Goal: Task Accomplishment & Management: Use online tool/utility

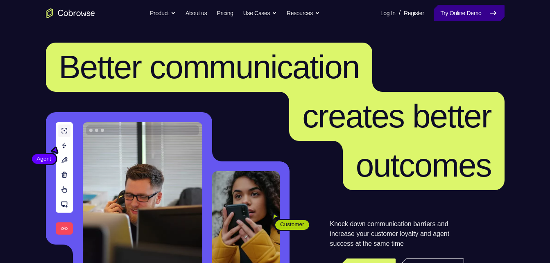
click at [466, 15] on link "Try Online Demo" at bounding box center [469, 13] width 70 height 16
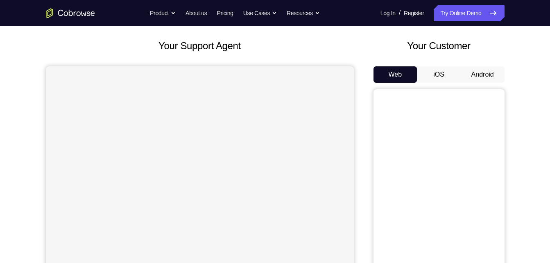
click at [478, 77] on button "Android" at bounding box center [483, 74] width 44 height 16
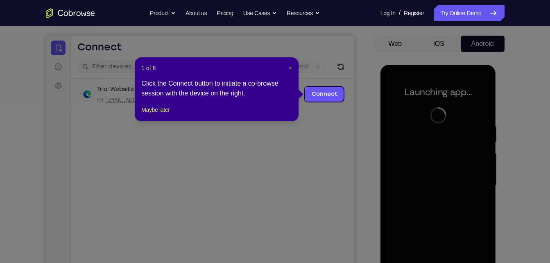
click at [291, 67] on span "×" at bounding box center [290, 68] width 3 height 7
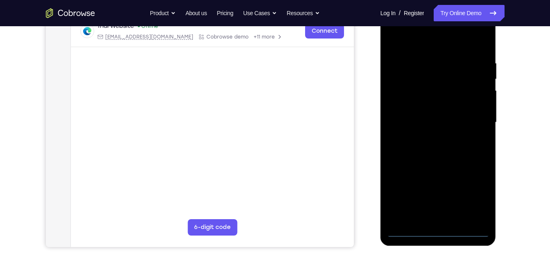
scroll to position [134, 0]
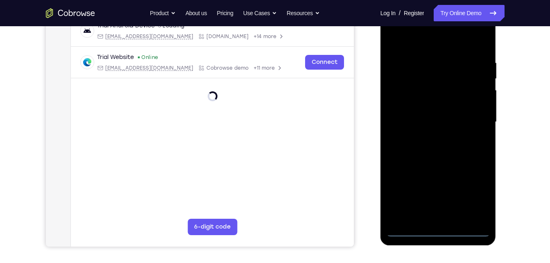
click at [436, 231] on div at bounding box center [438, 121] width 103 height 229
click at [475, 194] on div at bounding box center [438, 121] width 103 height 229
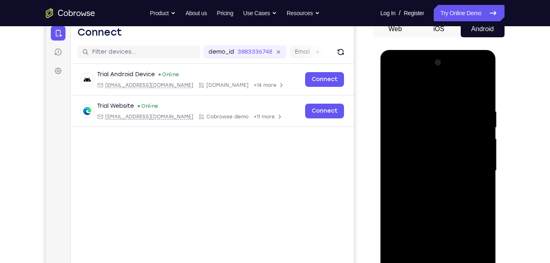
scroll to position [85, 0]
click at [415, 93] on div at bounding box center [438, 171] width 103 height 229
click at [414, 123] on div at bounding box center [438, 171] width 103 height 229
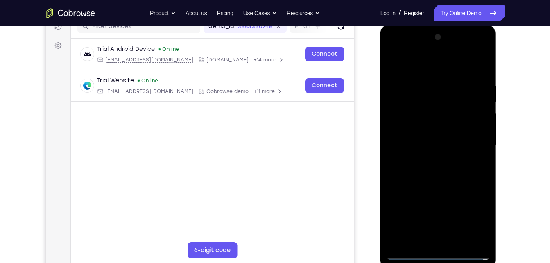
scroll to position [99, 0]
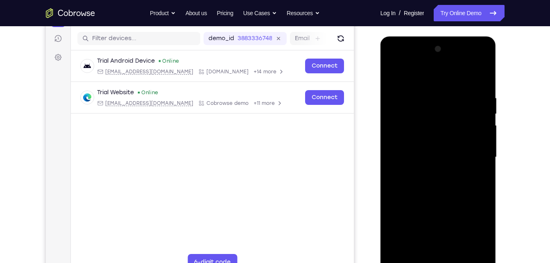
click at [402, 138] on div at bounding box center [438, 157] width 103 height 229
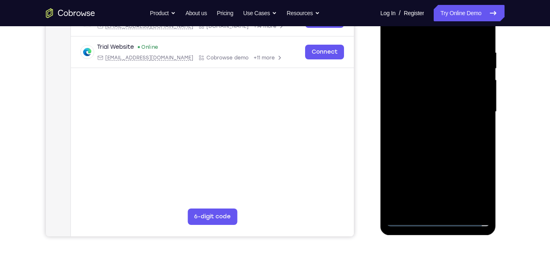
scroll to position [145, 0]
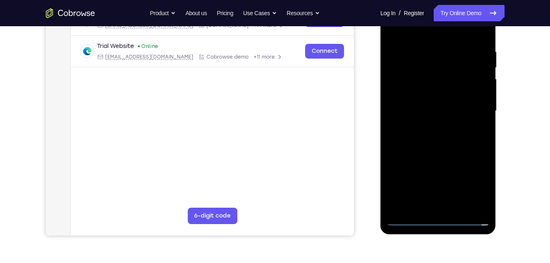
click at [439, 205] on div at bounding box center [438, 110] width 103 height 229
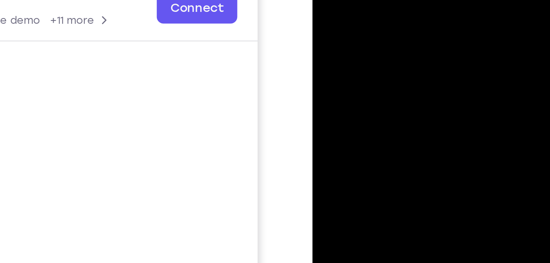
click at [334, 0] on div at bounding box center [370, 3] width 103 height 229
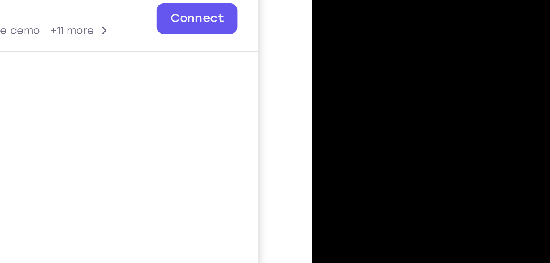
click at [383, 15] on div at bounding box center [370, 13] width 103 height 229
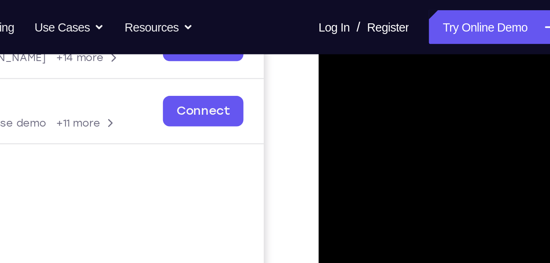
scroll to position [141, 0]
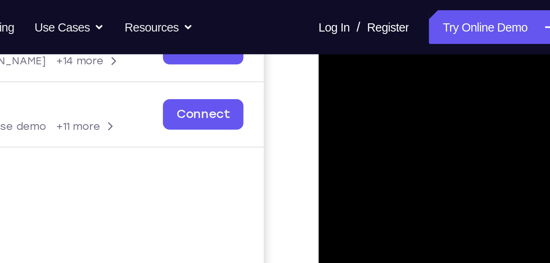
click at [382, 49] on div at bounding box center [376, 109] width 103 height 229
click at [412, 60] on div at bounding box center [376, 109] width 103 height 229
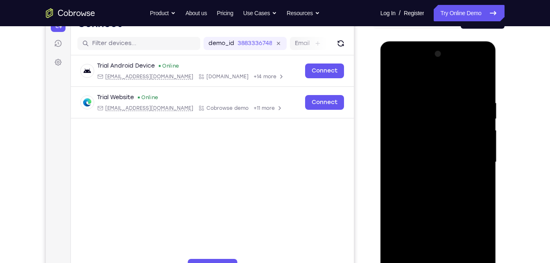
scroll to position [93, 0]
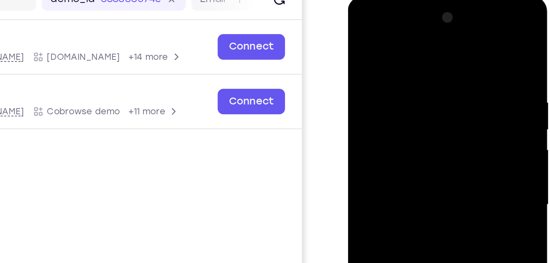
click at [401, 59] on div at bounding box center [405, 116] width 103 height 229
click at [440, 22] on div at bounding box center [405, 116] width 103 height 229
click at [396, 34] on div at bounding box center [405, 116] width 103 height 229
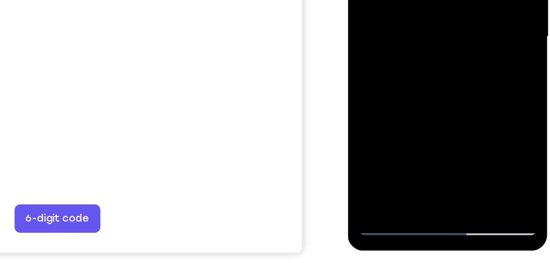
scroll to position [124, 0]
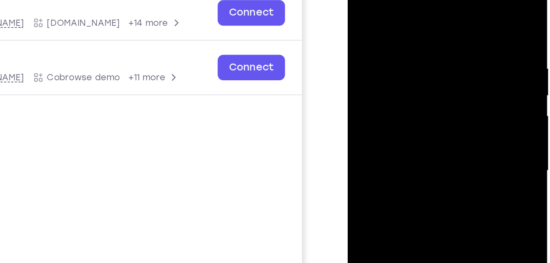
click at [423, 31] on div at bounding box center [405, 82] width 103 height 229
click at [400, 95] on div at bounding box center [405, 82] width 103 height 229
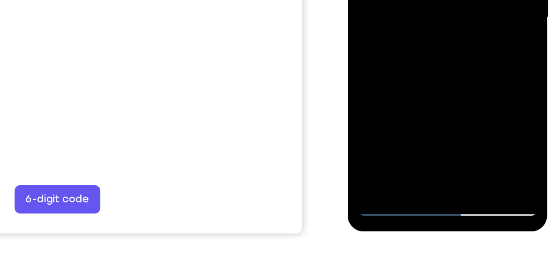
scroll to position [134, 0]
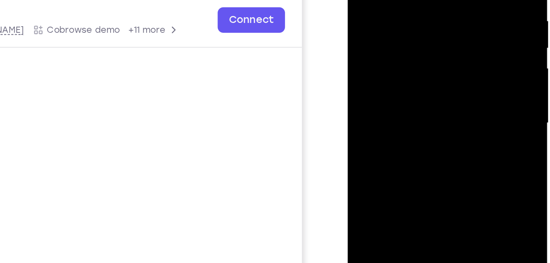
click at [439, 93] on div at bounding box center [405, 35] width 103 height 229
click at [449, 70] on div at bounding box center [405, 35] width 103 height 229
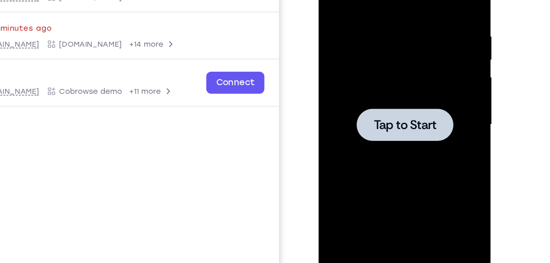
click at [377, 72] on div at bounding box center [376, 65] width 65 height 22
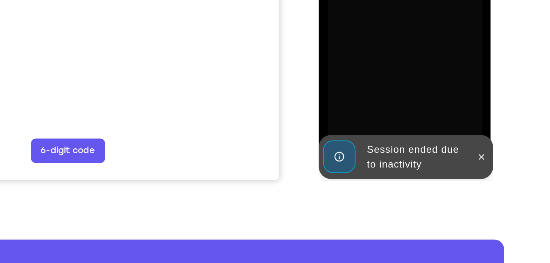
scroll to position [174, 0]
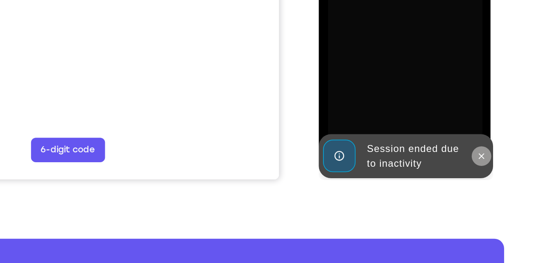
click at [428, 41] on icon at bounding box center [427, 43] width 7 height 7
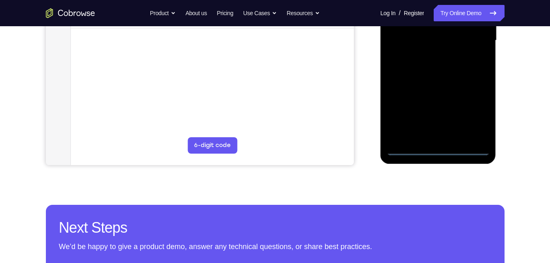
scroll to position [216, 0]
click at [440, 149] on div at bounding box center [438, 39] width 103 height 229
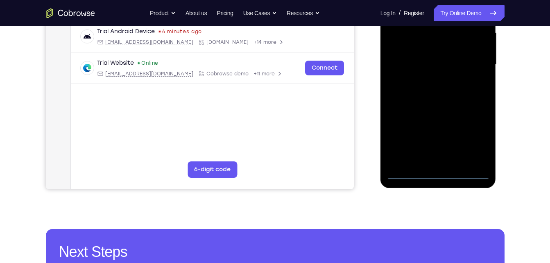
scroll to position [191, 0]
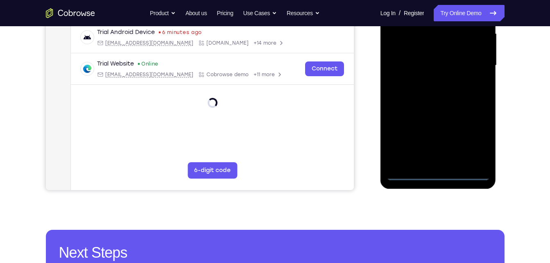
click at [477, 141] on div at bounding box center [438, 65] width 103 height 229
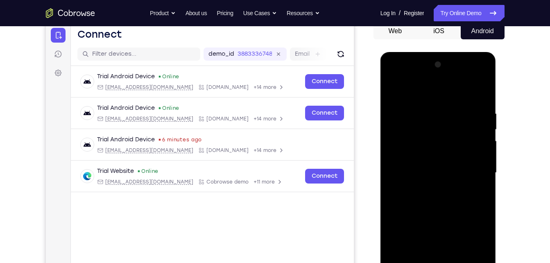
click at [419, 97] on div at bounding box center [438, 172] width 103 height 229
click at [416, 128] on div at bounding box center [438, 172] width 103 height 229
click at [410, 152] on div at bounding box center [438, 172] width 103 height 229
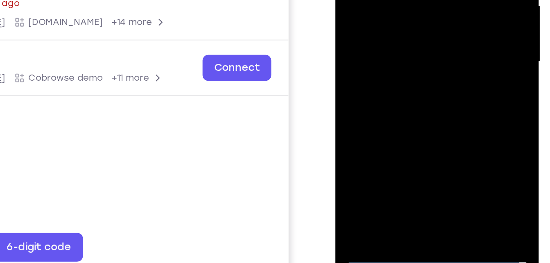
scroll to position [113, 0]
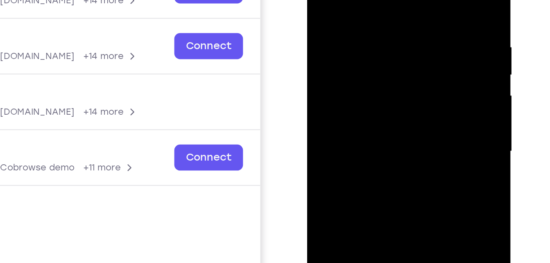
click at [389, 46] on div at bounding box center [364, 59] width 103 height 229
click at [328, 16] on div at bounding box center [364, 59] width 103 height 229
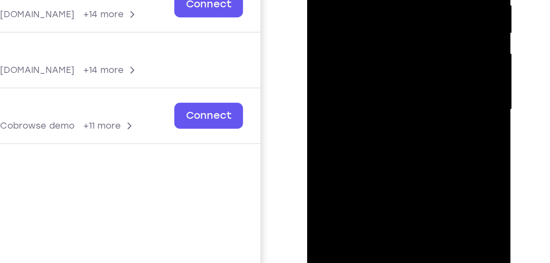
click at [355, 73] on div at bounding box center [364, 17] width 103 height 229
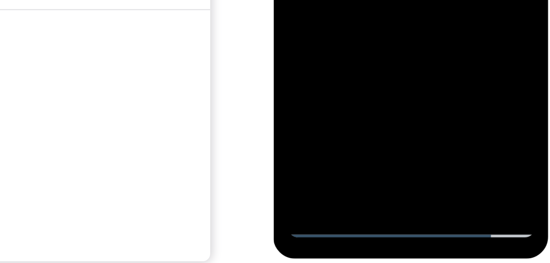
scroll to position [121, 0]
